Goal: Navigation & Orientation: Find specific page/section

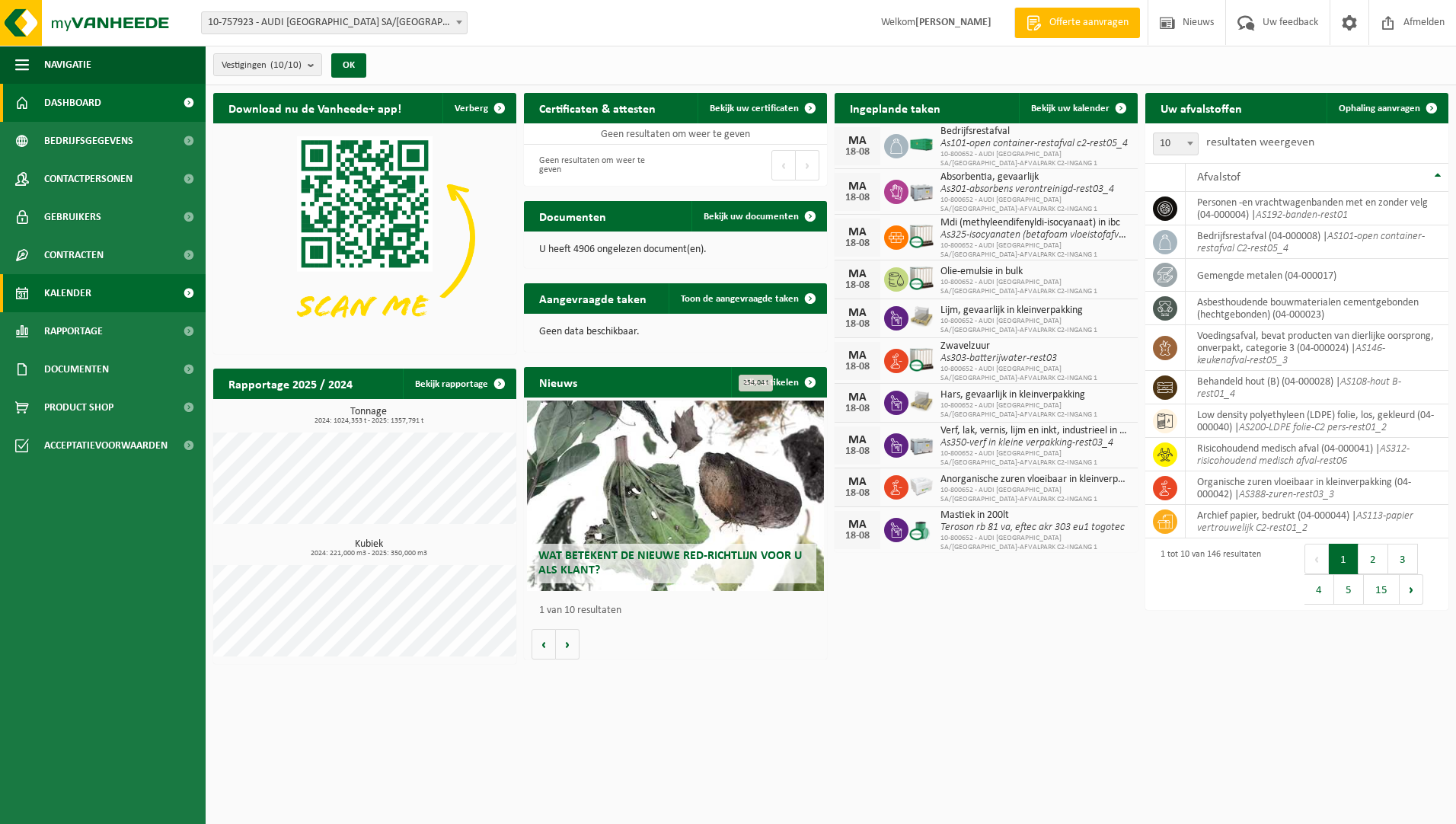
click at [96, 290] on link "Kalender" at bounding box center [102, 293] width 206 height 38
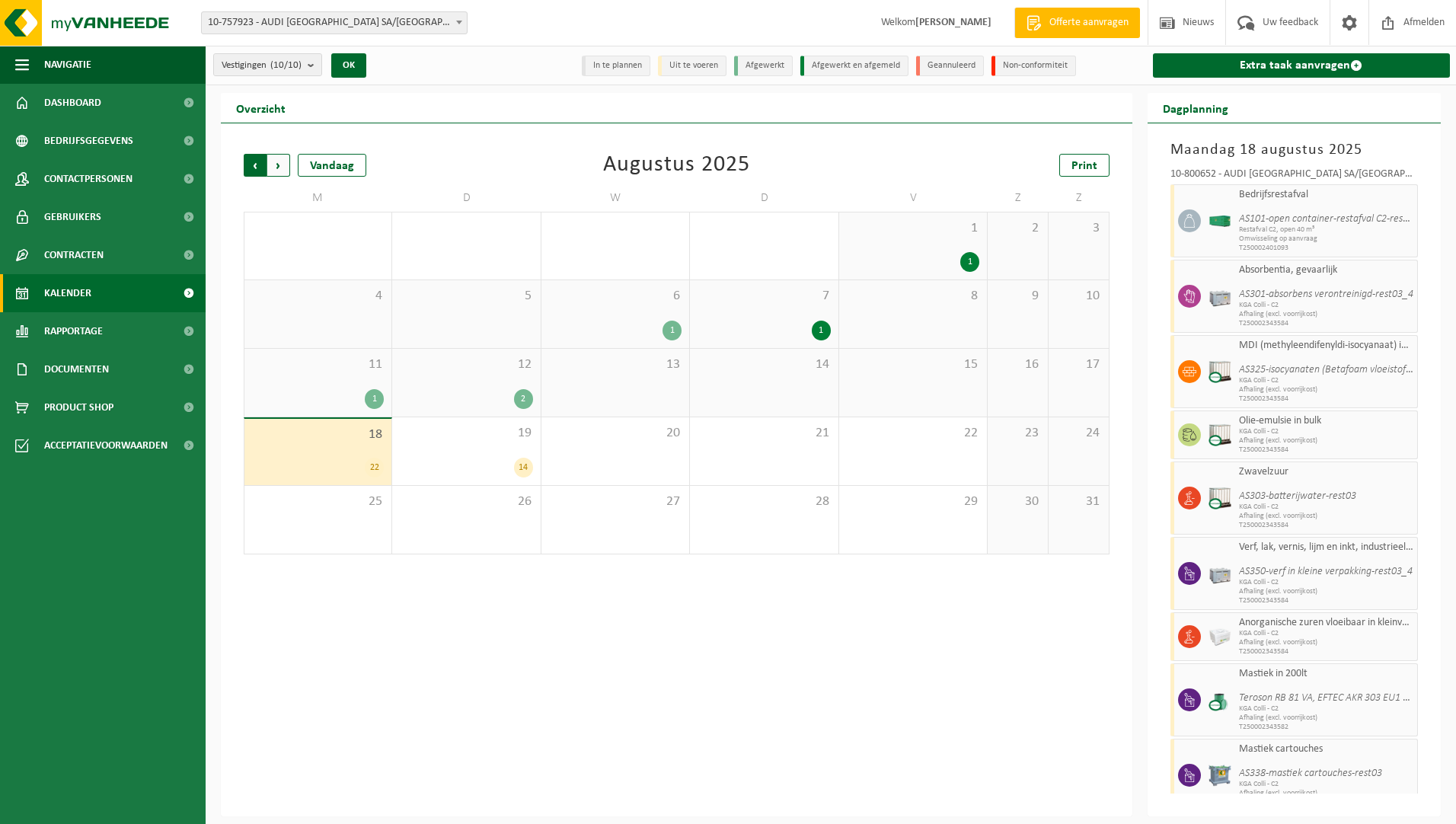
click at [282, 167] on span "Volgende" at bounding box center [279, 165] width 23 height 23
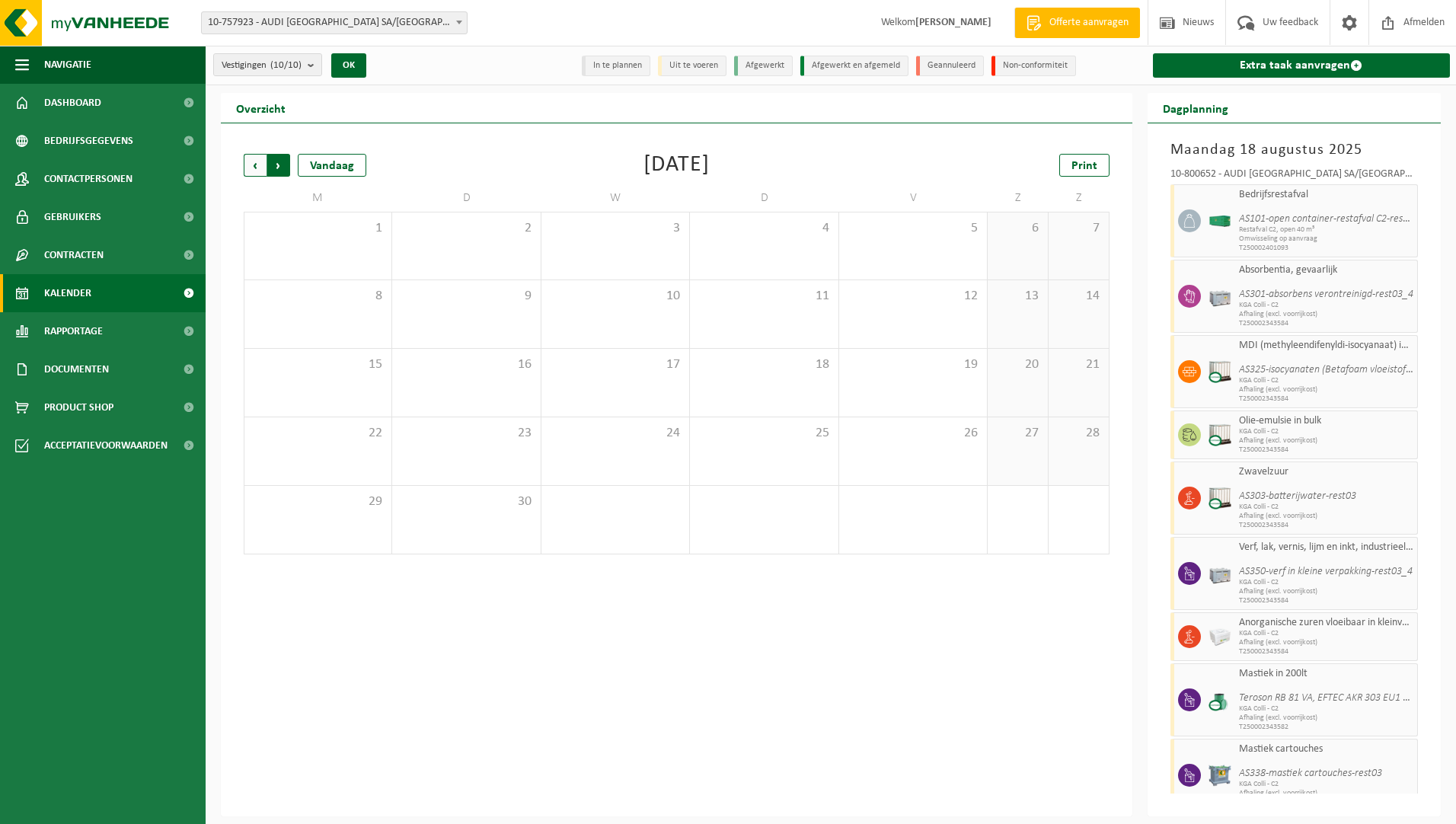
click at [253, 166] on span "Vorige" at bounding box center [255, 165] width 23 height 23
